Goal: Information Seeking & Learning: Check status

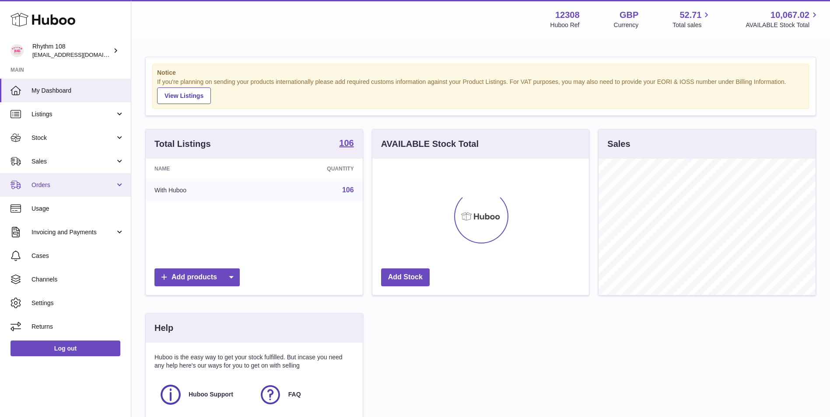
scroll to position [137, 217]
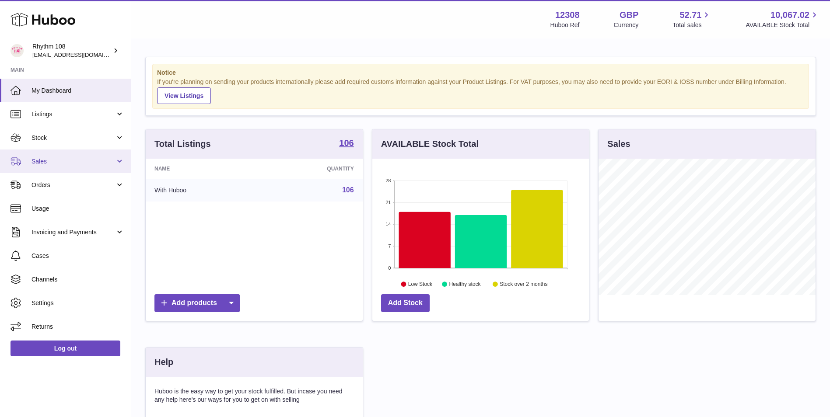
click at [70, 151] on link "Sales" at bounding box center [65, 162] width 131 height 24
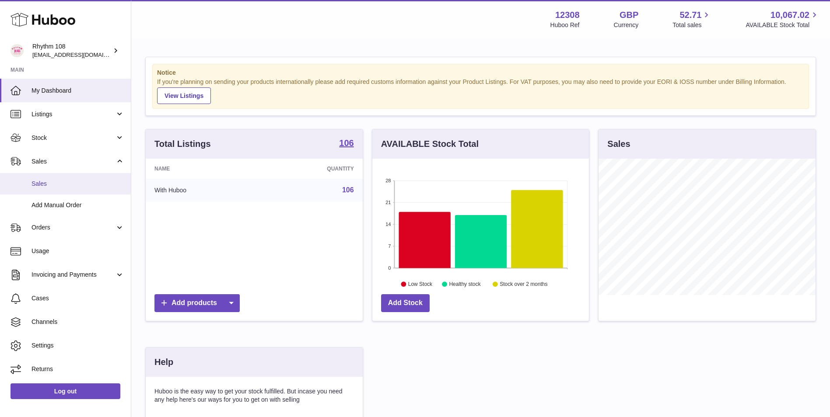
click at [88, 186] on span "Sales" at bounding box center [78, 184] width 93 height 8
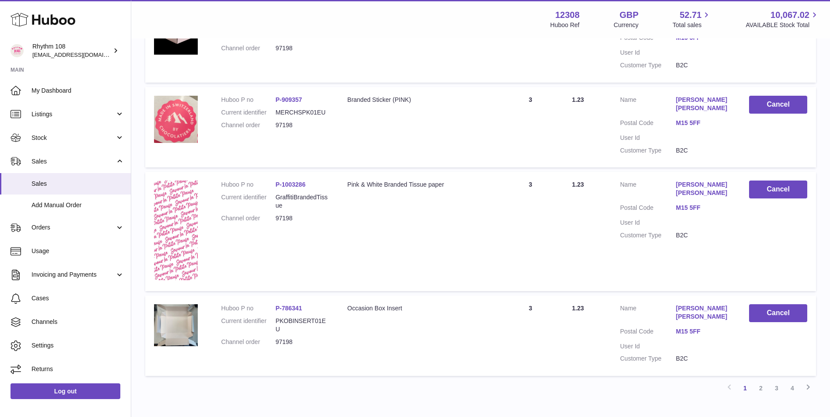
scroll to position [792, 0]
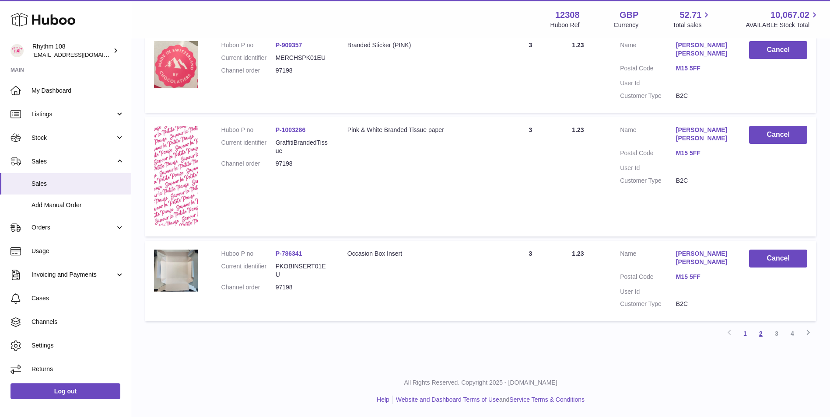
click at [753, 330] on link "2" at bounding box center [761, 334] width 16 height 16
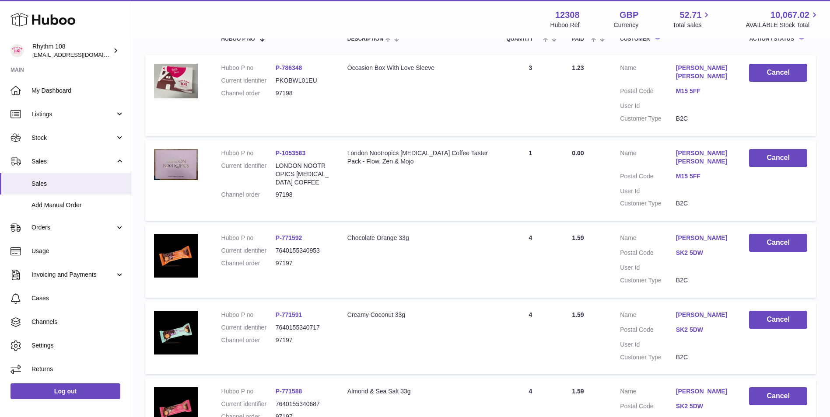
scroll to position [39, 0]
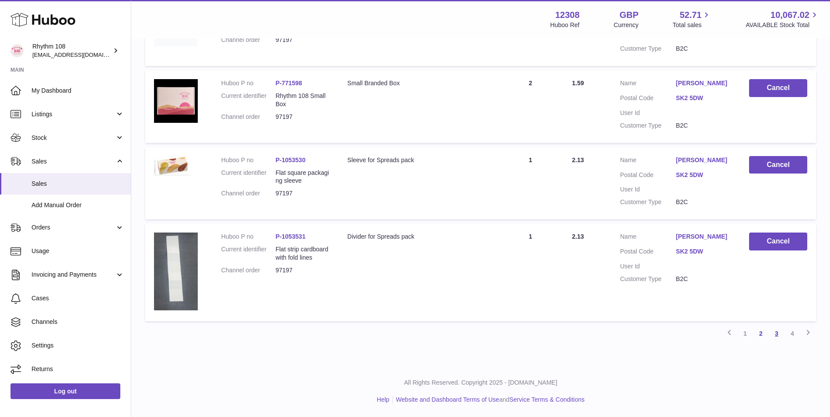
click at [776, 334] on link "3" at bounding box center [777, 334] width 16 height 16
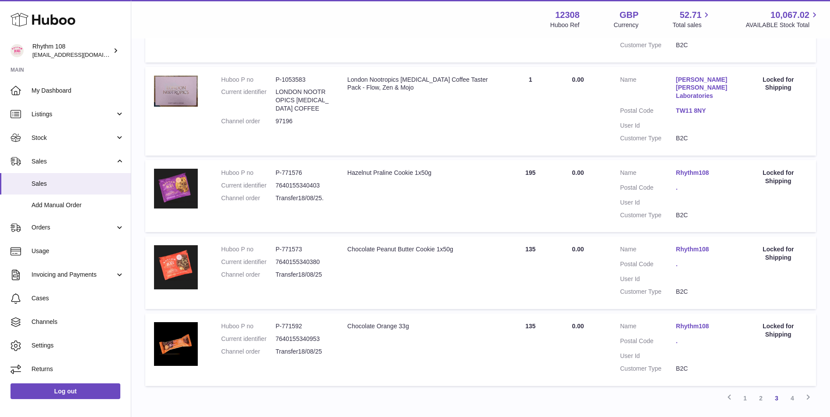
scroll to position [695, 0]
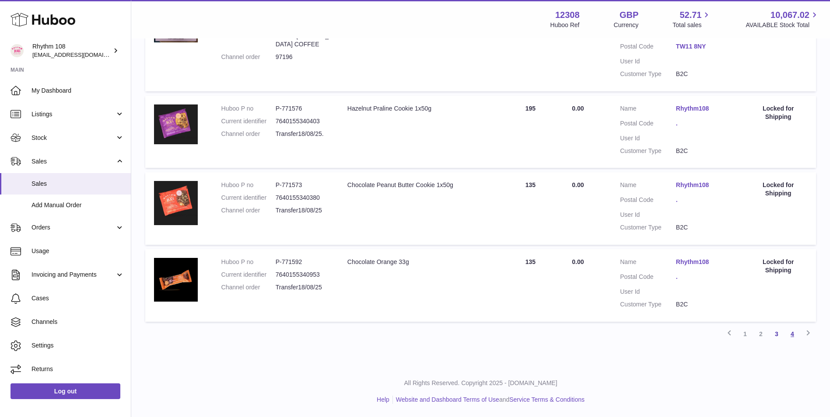
click at [788, 334] on link "4" at bounding box center [793, 334] width 16 height 16
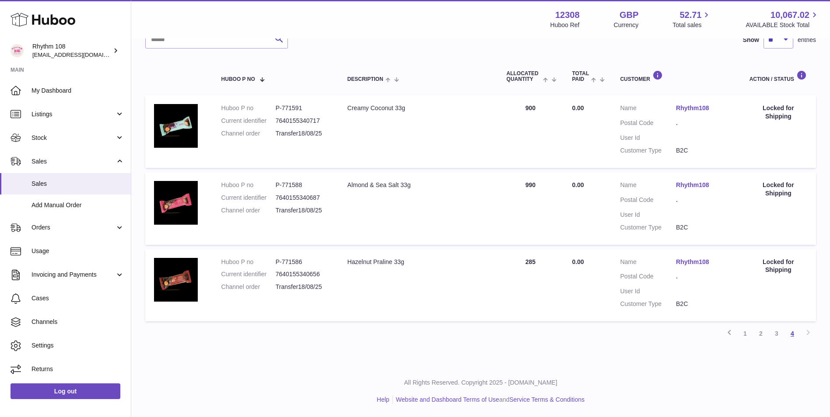
scroll to position [39, 0]
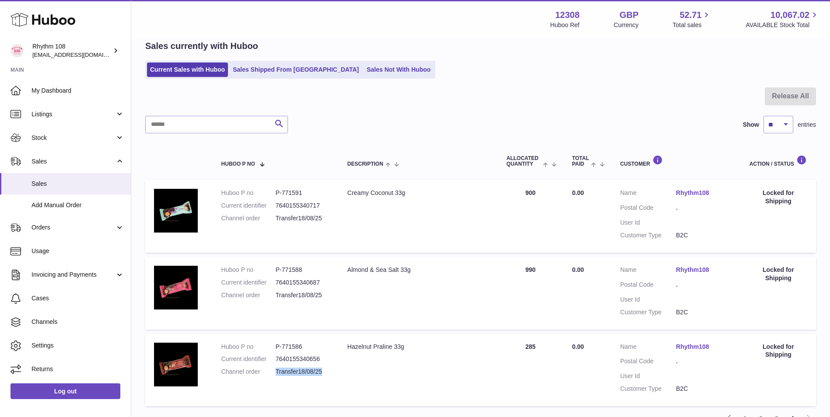
drag, startPoint x: 335, startPoint y: 372, endPoint x: 276, endPoint y: 374, distance: 58.6
click at [276, 374] on td "Huboo P no P-771586 Current identifier 7640155340656 Channel order Transfer18/0…" at bounding box center [276, 370] width 126 height 73
copy dd "Transfer18/08/25"
